Goal: Task Accomplishment & Management: Complete application form

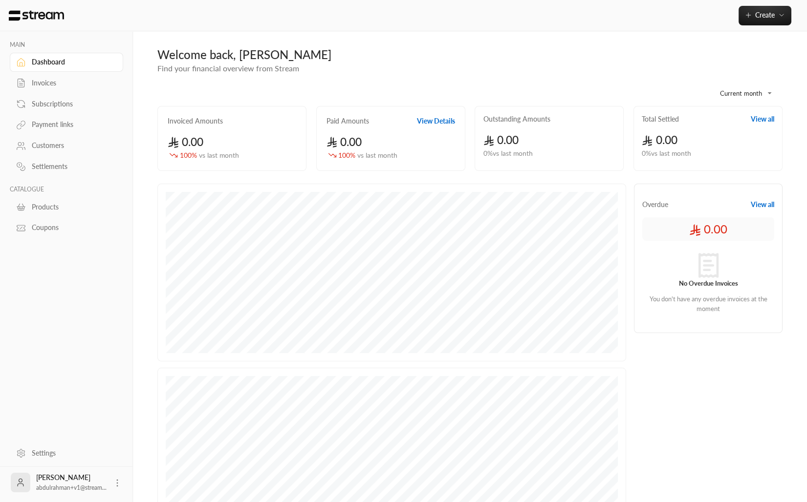
click at [50, 133] on link "Payment links" at bounding box center [66, 124] width 113 height 19
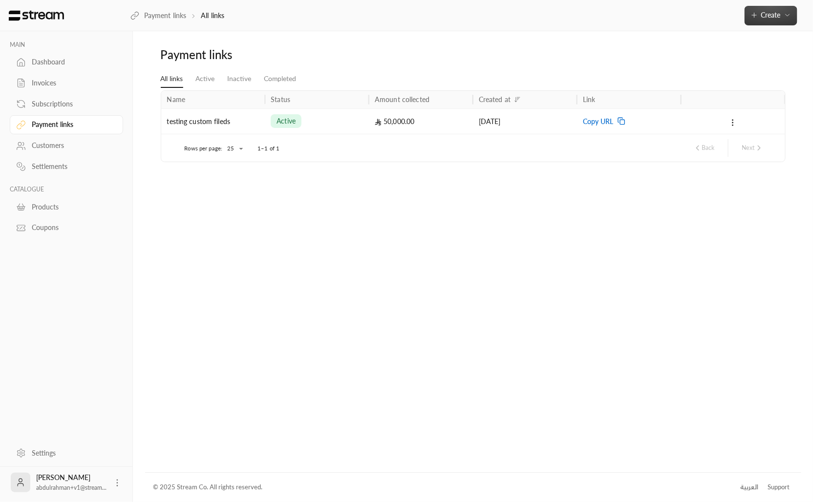
click at [762, 21] on button "Create" at bounding box center [771, 16] width 53 height 20
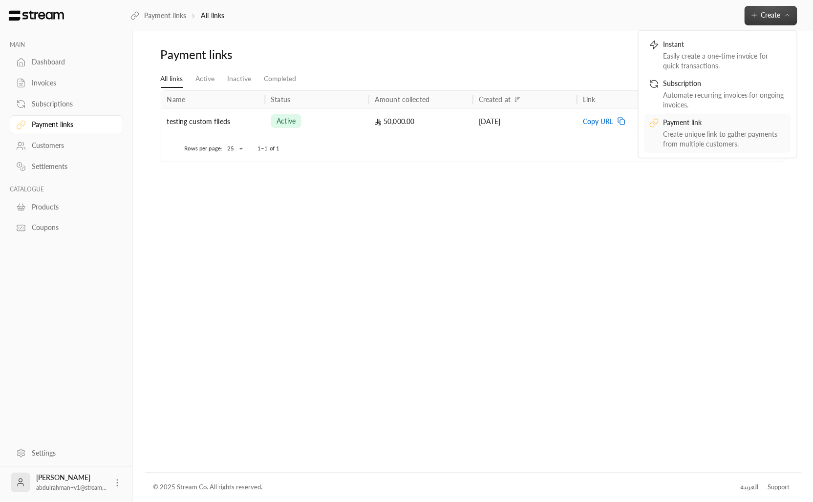
click at [685, 130] on div "Create unique link to gather payments from multiple customers." at bounding box center [724, 139] width 123 height 20
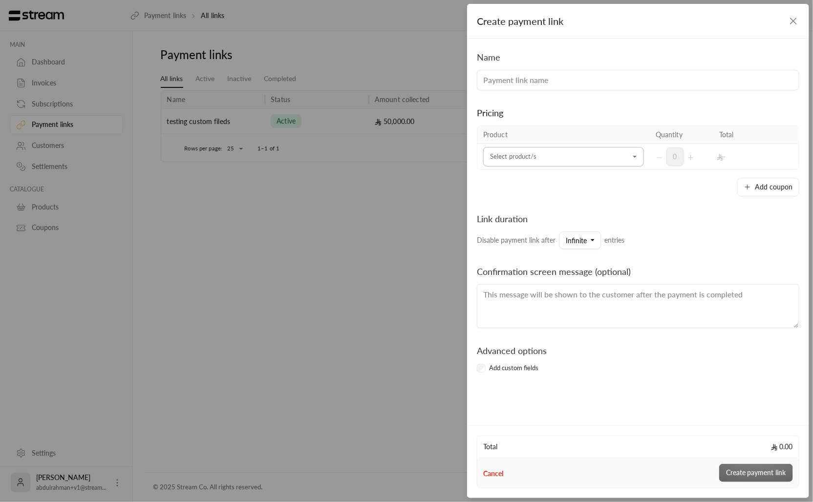
click at [584, 155] on input "Select product/s" at bounding box center [563, 157] width 161 height 17
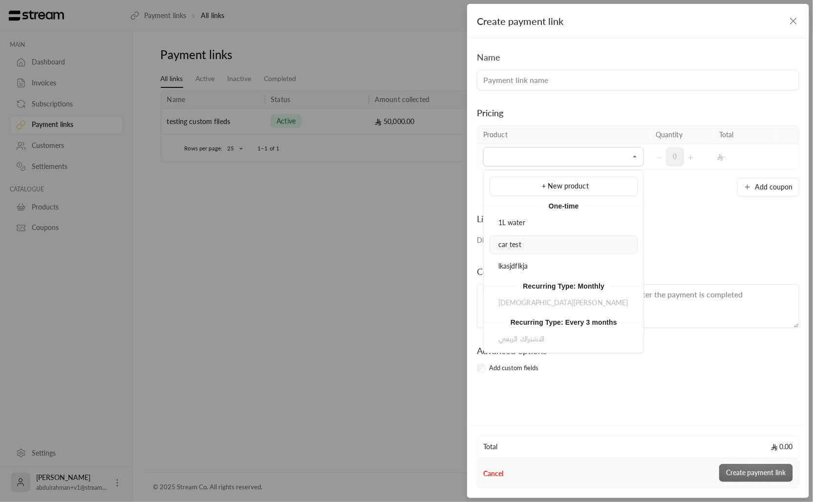
click at [551, 238] on li "car test" at bounding box center [564, 244] width 148 height 19
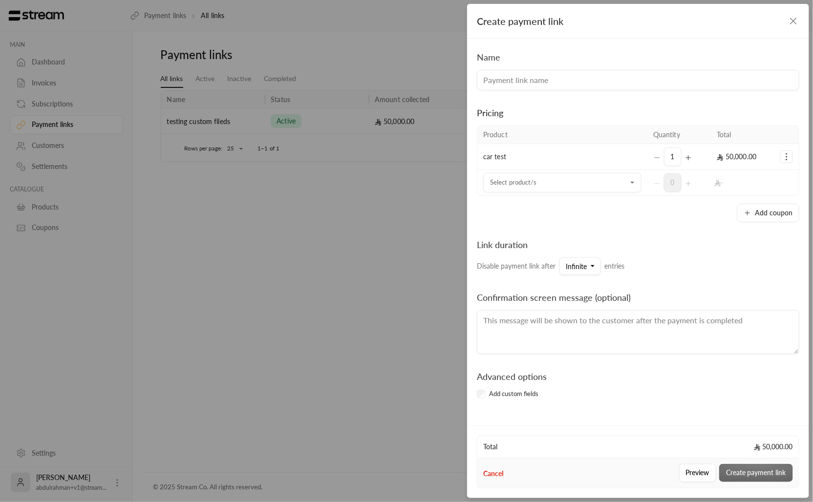
click at [785, 163] on td "Selected Products" at bounding box center [786, 157] width 24 height 26
click at [786, 158] on icon "Selected Products" at bounding box center [787, 157] width 10 height 10
click at [712, 208] on div "Add coupon" at bounding box center [638, 213] width 322 height 19
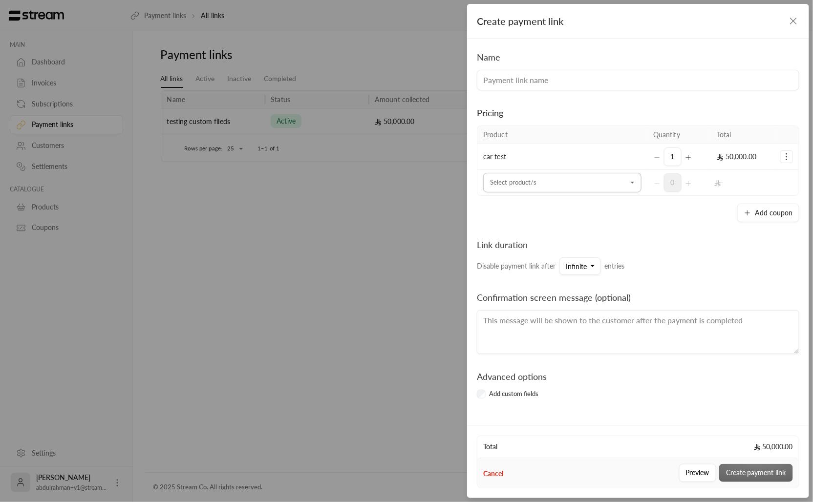
click at [615, 185] on input "Select product/s" at bounding box center [562, 182] width 158 height 17
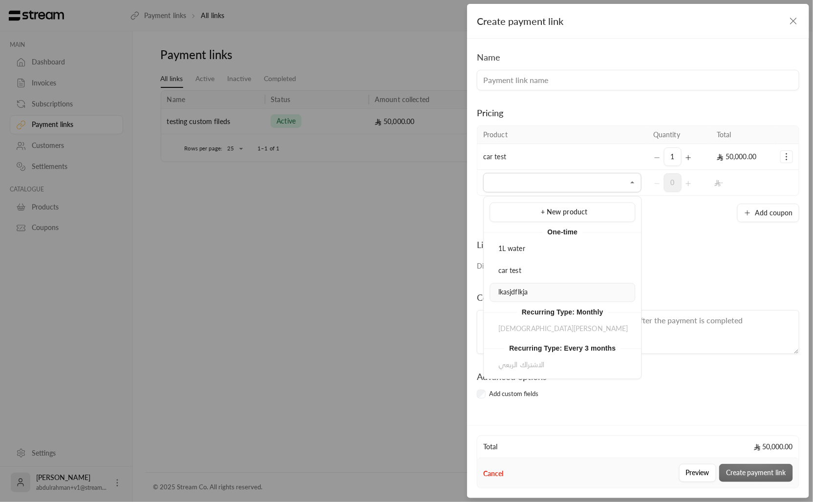
click at [563, 296] on div "lkasjdflkja" at bounding box center [562, 293] width 135 height 10
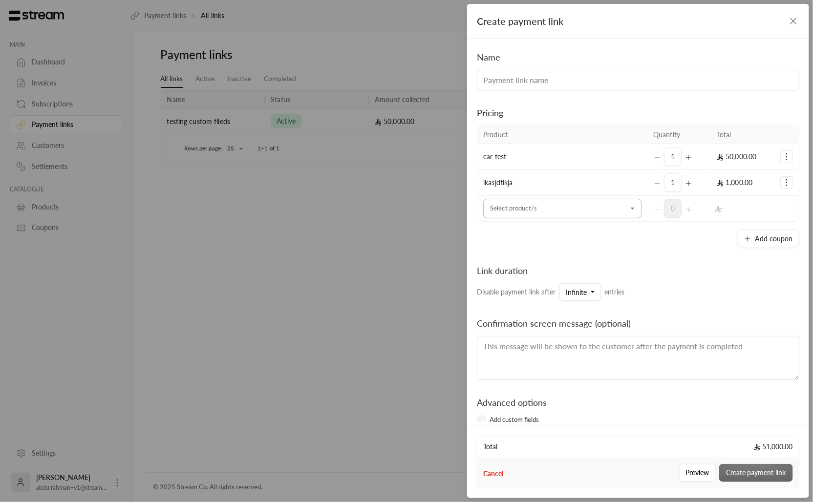
click at [581, 213] on input "Select product/s" at bounding box center [562, 208] width 158 height 17
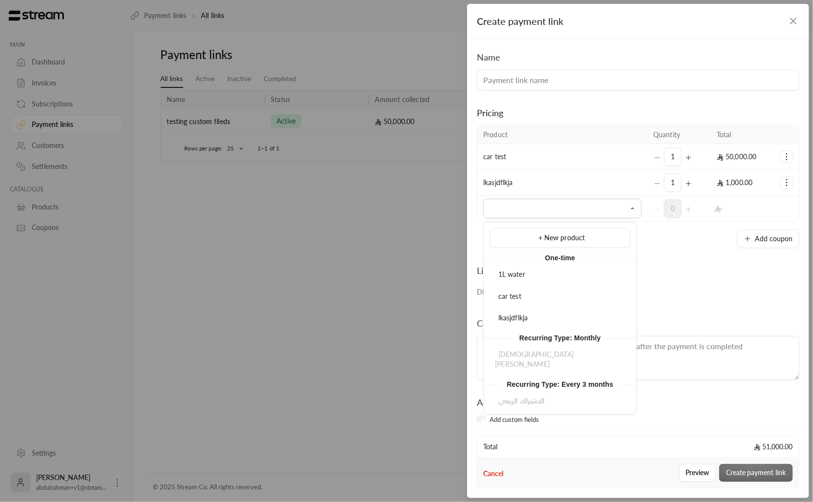
click at [568, 304] on li "car test" at bounding box center [560, 296] width 141 height 19
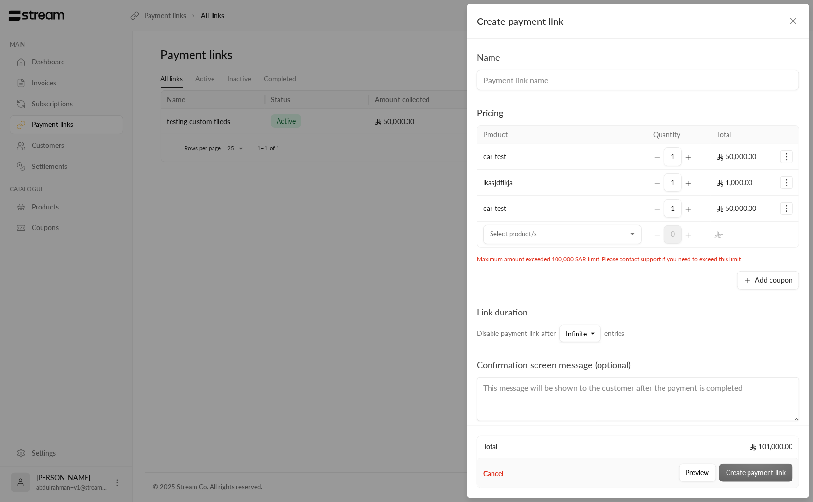
click at [782, 158] on icon "Selected Products" at bounding box center [787, 157] width 10 height 10
click at [727, 154] on span "50,000.00" at bounding box center [737, 156] width 40 height 8
click at [782, 154] on icon "Selected Products" at bounding box center [787, 157] width 10 height 10
click at [784, 156] on icon "Selected Products" at bounding box center [787, 157] width 10 height 10
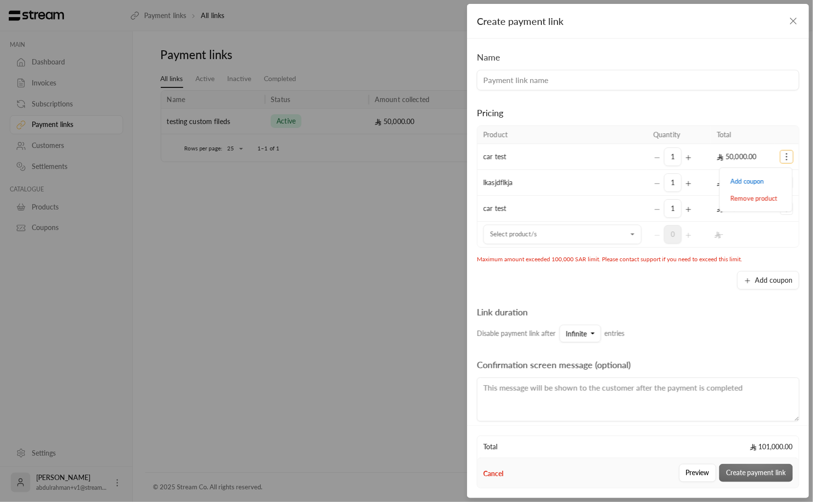
click at [783, 149] on td "Add coupon Remove product" at bounding box center [786, 157] width 24 height 26
click at [784, 155] on icon "Selected Products" at bounding box center [787, 157] width 10 height 10
click at [689, 119] on div "Pricing" at bounding box center [638, 113] width 322 height 14
drag, startPoint x: 590, startPoint y: 135, endPoint x: 736, endPoint y: 236, distance: 178.3
click at [736, 236] on table "Product Quantity Total car test 1 50,000.00 Add coupon Remove product lkasjdflk…" at bounding box center [638, 187] width 322 height 122
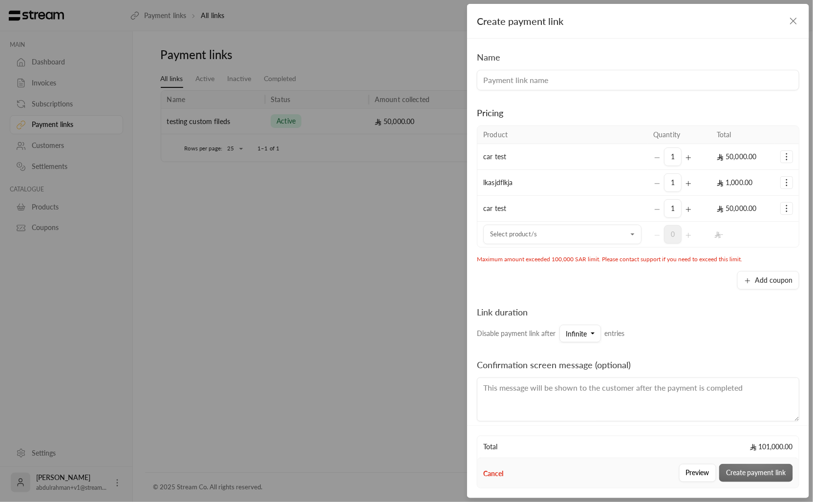
click at [736, 236] on td "-" at bounding box center [743, 234] width 64 height 25
click at [684, 233] on icon "Selected Products" at bounding box center [688, 236] width 8 height 8
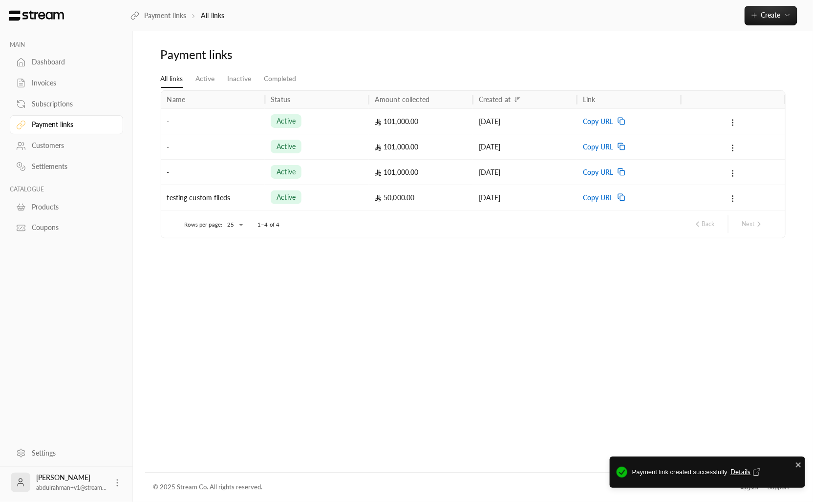
click at [773, 2] on div "Payment links All links Create Instant Easily create a one-time invoice for qui…" at bounding box center [471, 15] width 682 height 31
click at [773, 16] on span "Create" at bounding box center [771, 15] width 20 height 8
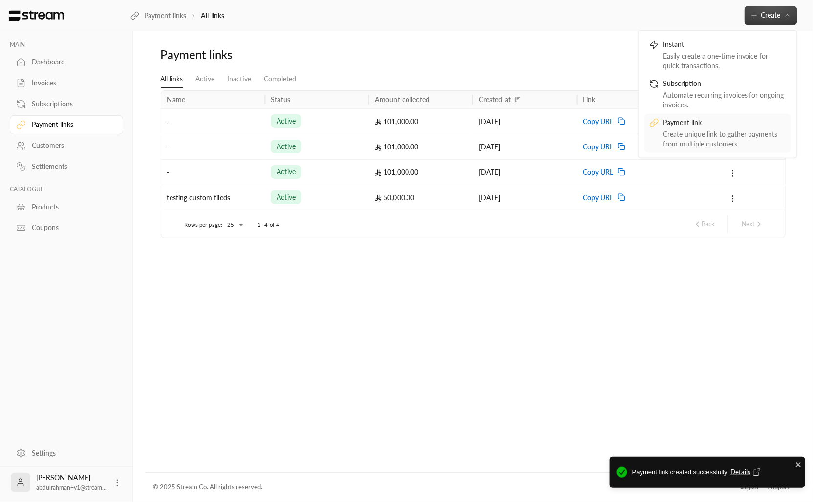
click at [691, 137] on div "Create unique link to gather payments from multiple customers." at bounding box center [724, 139] width 123 height 20
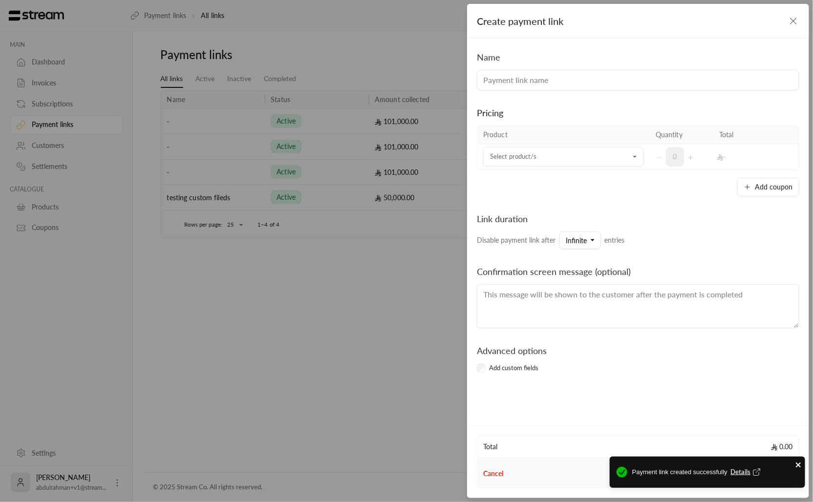
click at [799, 464] on icon "close" at bounding box center [798, 465] width 5 height 5
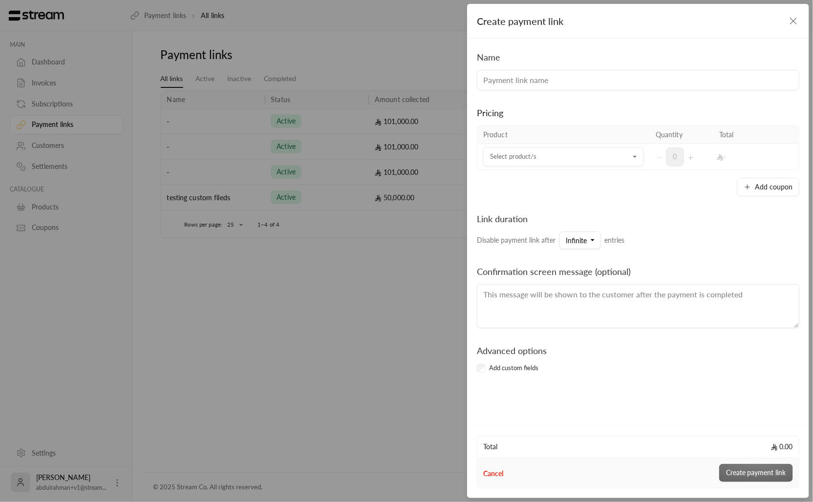
click at [611, 106] on div "Pricing" at bounding box center [638, 113] width 322 height 14
click at [581, 80] on input at bounding box center [638, 80] width 322 height 21
click at [577, 178] on div "Add coupon" at bounding box center [638, 187] width 322 height 19
click at [577, 168] on td "Select product/s Select product/s" at bounding box center [563, 156] width 172 height 25
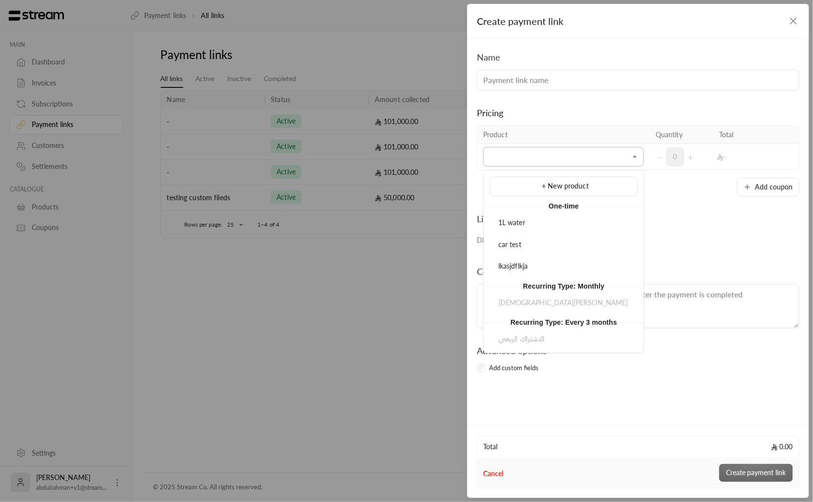
click at [576, 154] on input "Select product/s" at bounding box center [563, 157] width 161 height 17
click at [569, 240] on div "car test" at bounding box center [563, 245] width 137 height 10
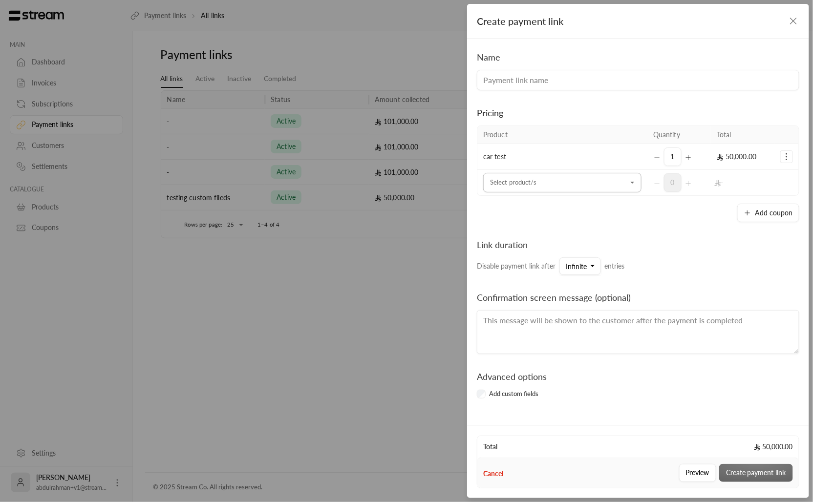
click at [551, 192] on div "Select product/s" at bounding box center [562, 183] width 158 height 20
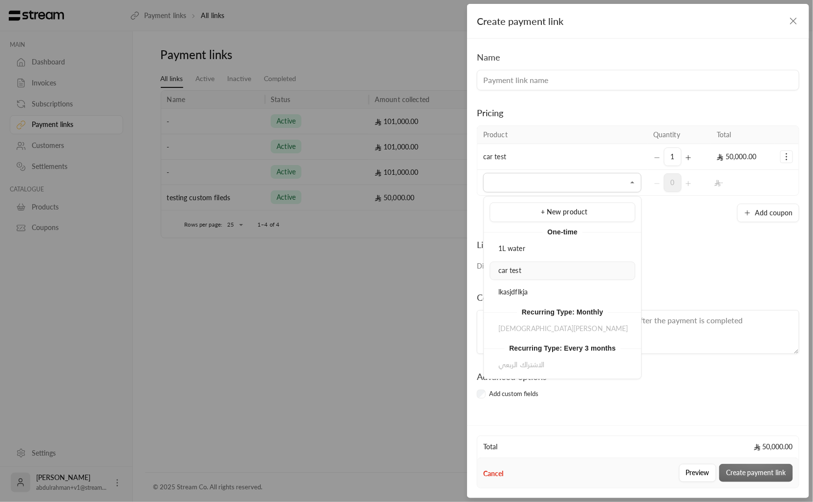
click at [553, 270] on div "car test" at bounding box center [562, 271] width 135 height 10
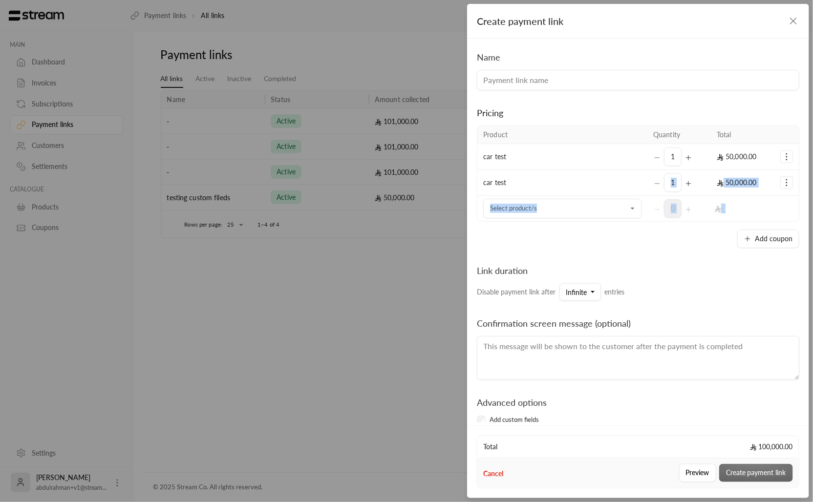
drag, startPoint x: 648, startPoint y: 179, endPoint x: 659, endPoint y: 228, distance: 49.5
click at [659, 228] on div "Product Quantity Total car test 1 50,000.00 car test 1 50,000.00 Select product…" at bounding box center [638, 187] width 322 height 123
click at [659, 229] on div "Product Quantity Total car test 1 50,000.00 car test 1 50,000.00 Select product…" at bounding box center [638, 187] width 322 height 123
click at [782, 187] on icon "Selected Products" at bounding box center [787, 183] width 10 height 10
click at [585, 219] on td "Select product/s Select product/s" at bounding box center [562, 208] width 170 height 25
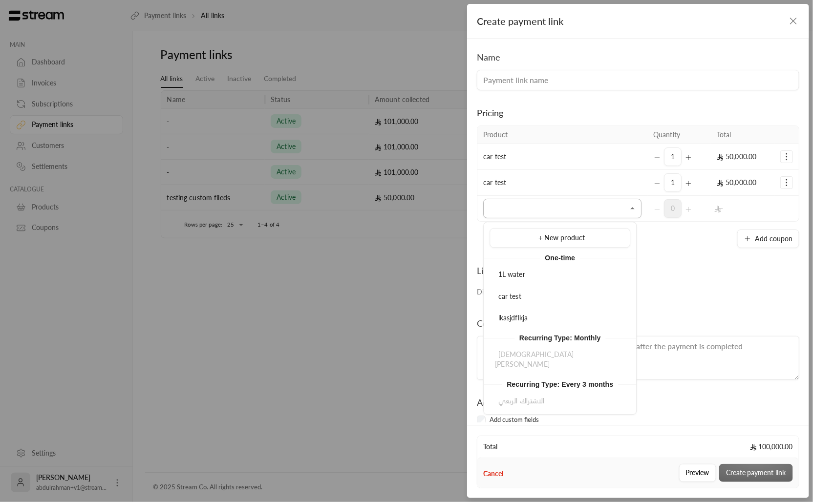
click at [574, 215] on input "Select product/s" at bounding box center [562, 208] width 158 height 17
click at [698, 272] on div "Link duration Disable payment link after Infinite entries" at bounding box center [638, 282] width 332 height 37
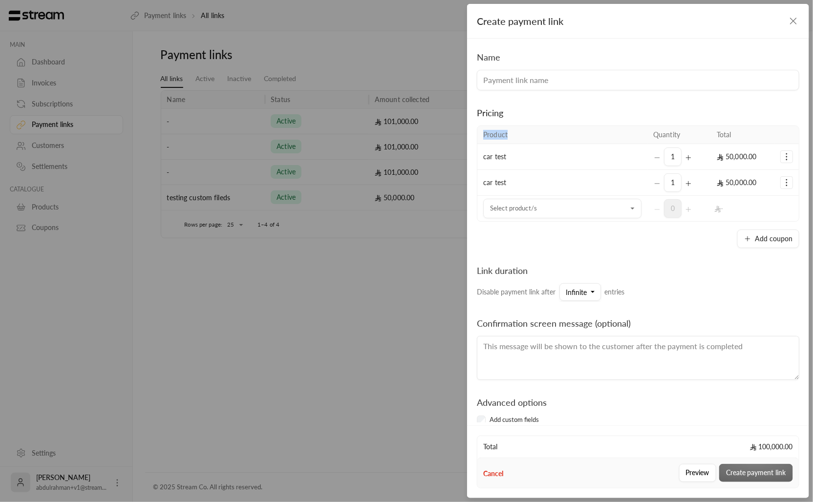
drag, startPoint x: 480, startPoint y: 130, endPoint x: 575, endPoint y: 147, distance: 96.3
click at [575, 147] on table "Product Quantity Total car test 1 50,000.00 car test 1 50,000.00 Add coupon Rem…" at bounding box center [638, 174] width 322 height 96
drag, startPoint x: 575, startPoint y: 147, endPoint x: 619, endPoint y: 158, distance: 45.9
click at [575, 148] on td "car test" at bounding box center [562, 157] width 170 height 26
click at [782, 154] on icon "Selected Products" at bounding box center [787, 157] width 10 height 10
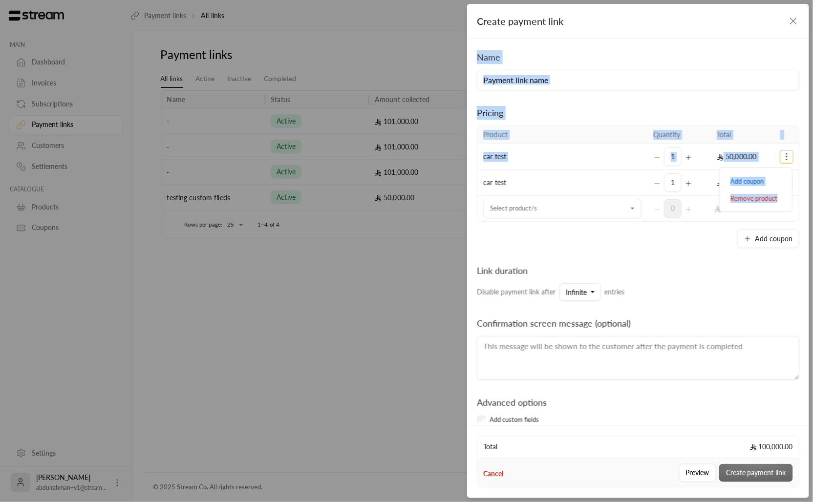
drag, startPoint x: 734, startPoint y: 212, endPoint x: 536, endPoint y: 32, distance: 267.3
click at [536, 32] on form "Create payment link Name Pricing Product Quantity Total car test 1 50,000.00 Ad…" at bounding box center [638, 213] width 342 height 419
click at [549, 57] on div "Name" at bounding box center [638, 70] width 332 height 40
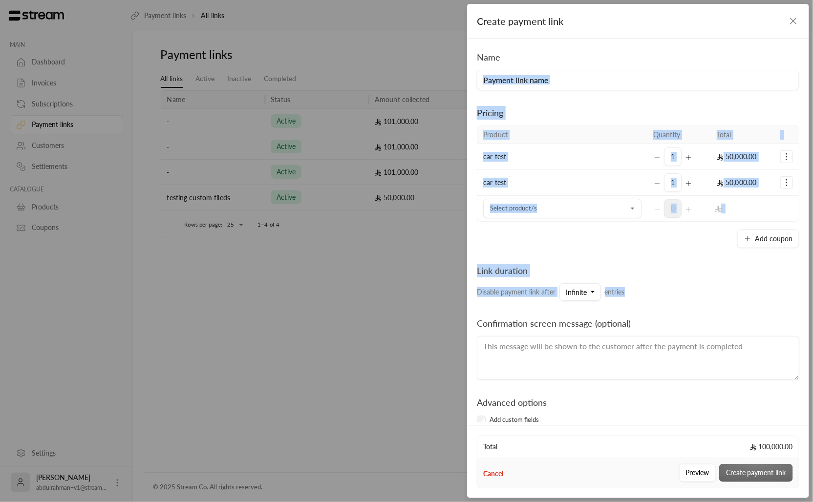
drag, startPoint x: 565, startPoint y: 68, endPoint x: 705, endPoint y: 274, distance: 249.3
click at [705, 274] on div "Name Pricing Product Quantity Total car test 1 50,000.00 Add coupon Remove prod…" at bounding box center [638, 231] width 342 height 384
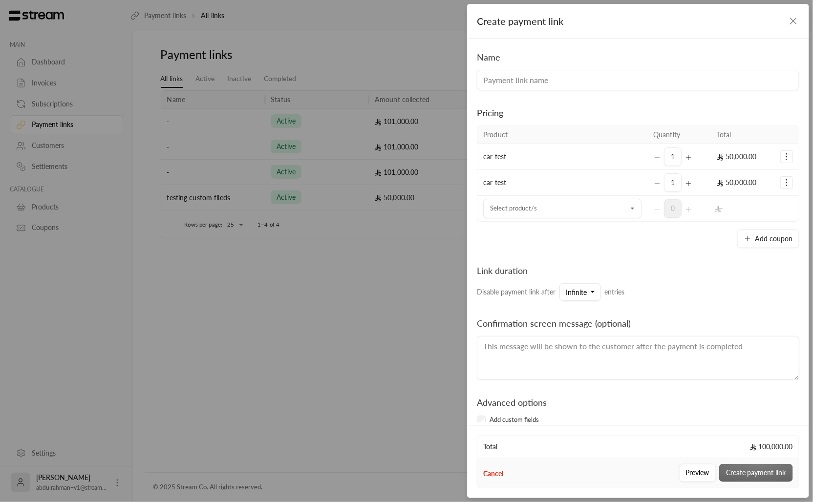
click at [705, 274] on div "Link duration Disable payment link after Infinite entries" at bounding box center [638, 282] width 332 height 37
click at [664, 152] on span "1" at bounding box center [673, 157] width 18 height 19
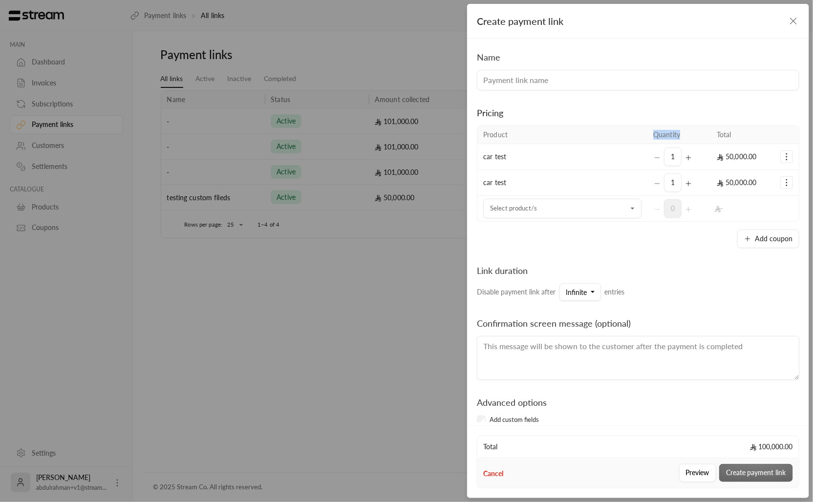
drag, startPoint x: 648, startPoint y: 134, endPoint x: 703, endPoint y: 138, distance: 55.3
click at [703, 138] on th "Quantity" at bounding box center [679, 135] width 64 height 18
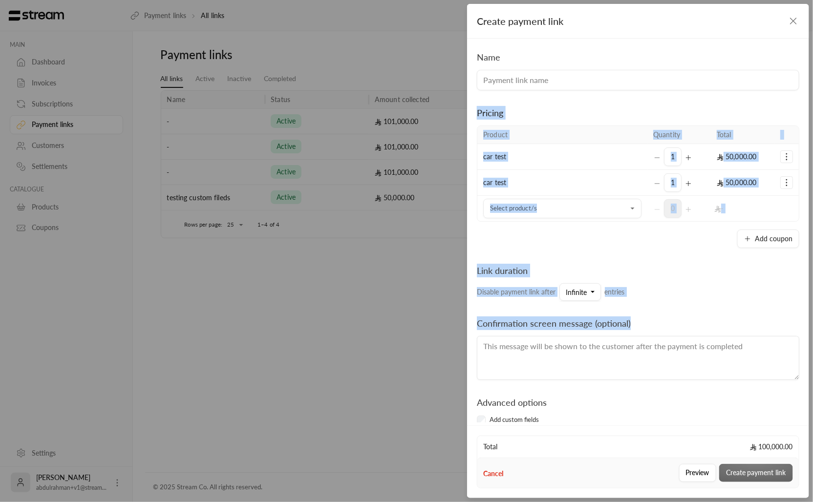
drag, startPoint x: 505, startPoint y: 93, endPoint x: 678, endPoint y: 324, distance: 288.3
click at [678, 324] on div "Name Pricing Product Quantity Total car test 1 50,000.00 Add coupon Remove prod…" at bounding box center [638, 231] width 342 height 384
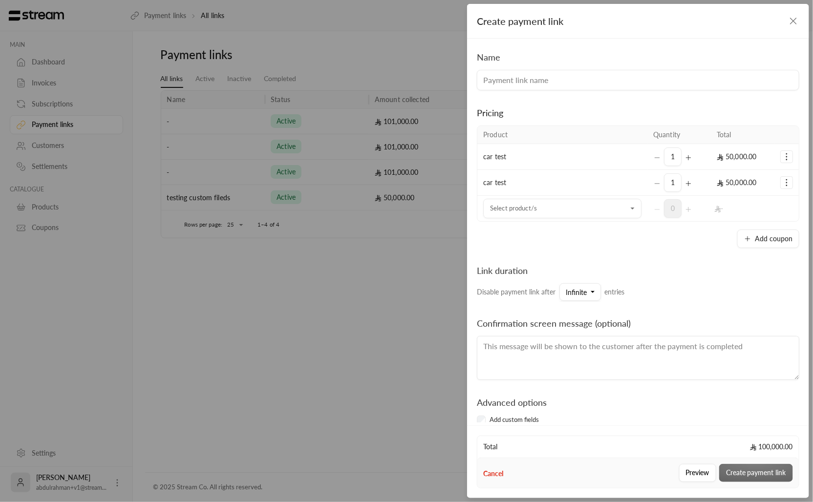
click at [678, 324] on div "Confirmation screen message (optional)" at bounding box center [638, 349] width 332 height 64
drag, startPoint x: 478, startPoint y: 153, endPoint x: 773, endPoint y: 169, distance: 295.0
click at [773, 169] on tr "car test 1 50,000.00 Add coupon Remove product" at bounding box center [637, 157] width 321 height 26
click at [545, 253] on div "Link duration Disable payment link after Infinite entries" at bounding box center [638, 274] width 322 height 53
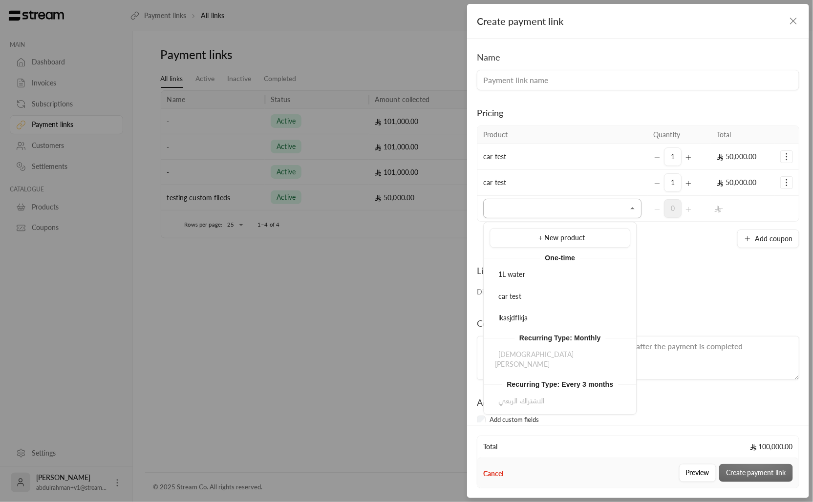
click at [548, 216] on input "Select product/s" at bounding box center [562, 208] width 158 height 17
click at [540, 295] on div "car test" at bounding box center [560, 297] width 130 height 10
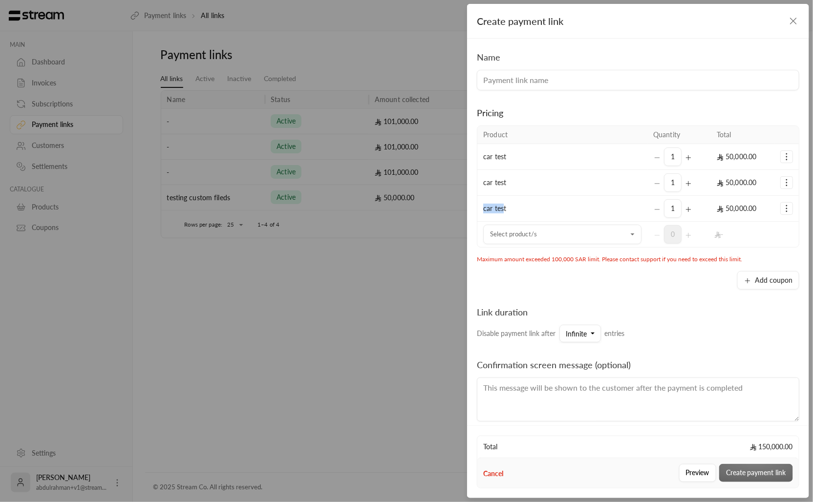
drag, startPoint x: 482, startPoint y: 200, endPoint x: 503, endPoint y: 212, distance: 24.3
click at [503, 212] on td "car test" at bounding box center [562, 209] width 170 height 26
click at [503, 213] on td "car test" at bounding box center [562, 209] width 170 height 26
click at [485, 218] on td "car test" at bounding box center [562, 209] width 170 height 26
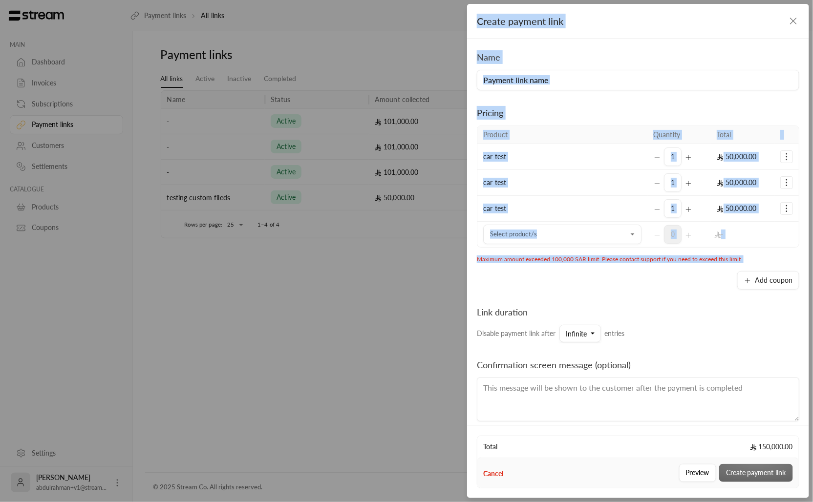
drag, startPoint x: 618, startPoint y: 300, endPoint x: 480, endPoint y: 20, distance: 312.0
click at [478, 17] on form "Create payment link Name Pricing Product Quantity Total car test 1 50,000.00 Ad…" at bounding box center [638, 213] width 342 height 419
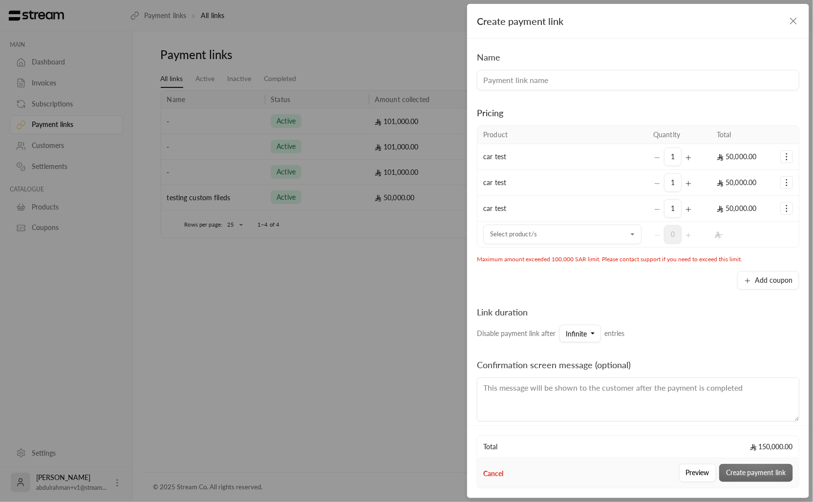
click at [494, 41] on div "Name Pricing Product Quantity Total car test 1 50,000.00 Add coupon Remove prod…" at bounding box center [638, 231] width 342 height 384
drag, startPoint x: 690, startPoint y: 384, endPoint x: 509, endPoint y: 34, distance: 394.2
click at [509, 34] on form "Create payment link Name Pricing Product Quantity Total car test 1 50,000.00 Ad…" at bounding box center [638, 213] width 342 height 419
click at [492, 36] on div "Create payment link" at bounding box center [638, 21] width 342 height 35
click at [798, 21] on icon "button" at bounding box center [794, 21] width 12 height 12
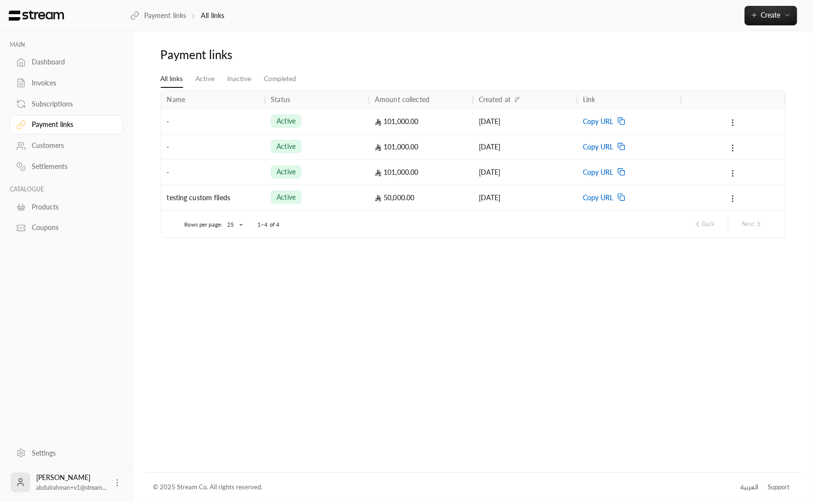
click at [437, 294] on div "Payment links All links Active Inactive Completed Name Status Amount collected …" at bounding box center [473, 251] width 656 height 441
